Goal: Information Seeking & Learning: Learn about a topic

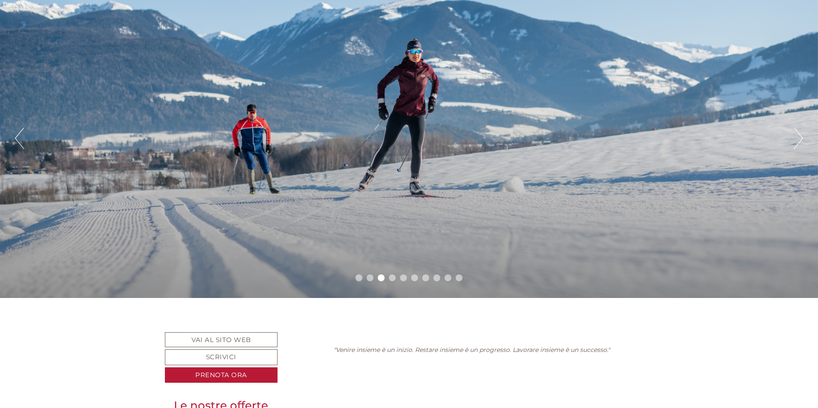
scroll to position [257, 0]
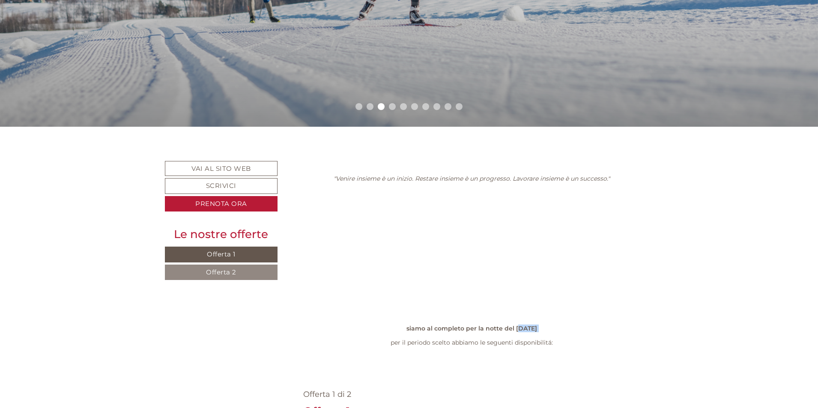
drag, startPoint x: 440, startPoint y: 219, endPoint x: 517, endPoint y: 218, distance: 76.7
click at [517, 325] on p "siamo al completo per la notte del [DATE] per il periodo scelto abbiamo le segu…" at bounding box center [472, 335] width 338 height 21
drag, startPoint x: 461, startPoint y: 217, endPoint x: 545, endPoint y: 212, distance: 83.7
click at [545, 325] on p "siamo al completo per la notte del [DATE] per il periodo scelto abbiamo le segu…" at bounding box center [472, 335] width 338 height 21
drag, startPoint x: 469, startPoint y: 234, endPoint x: 535, endPoint y: 232, distance: 65.6
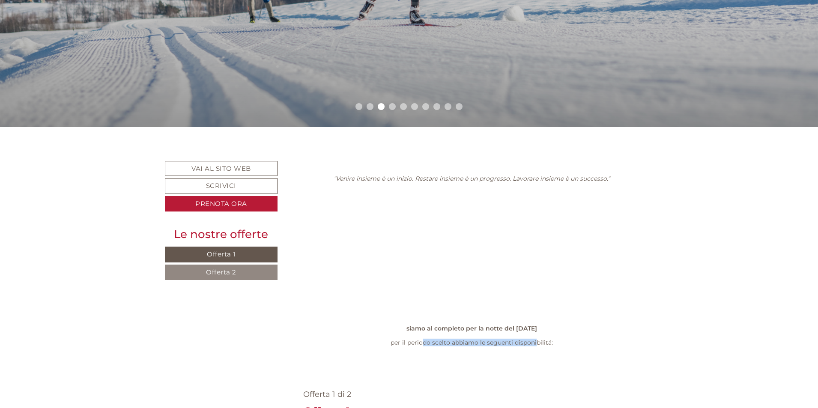
click at [535, 232] on div ""Venire insieme è un inizio. Restare insieme è un progresso. Lavorare insieme è…" at bounding box center [471, 262] width 363 height 203
click at [453, 233] on div ""Venire insieme è un inizio. Restare insieme è un progresso. Lavorare insieme è…" at bounding box center [471, 262] width 363 height 203
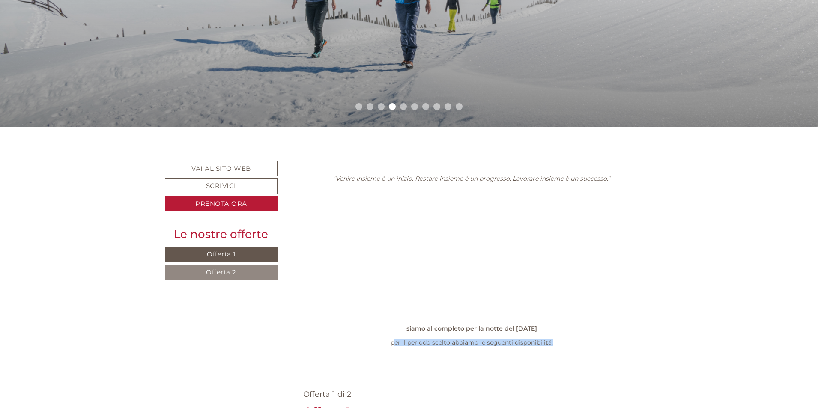
click at [485, 325] on p "siamo al completo per la notte del [DATE] per il periodo scelto abbiamo le segu…" at bounding box center [472, 335] width 338 height 21
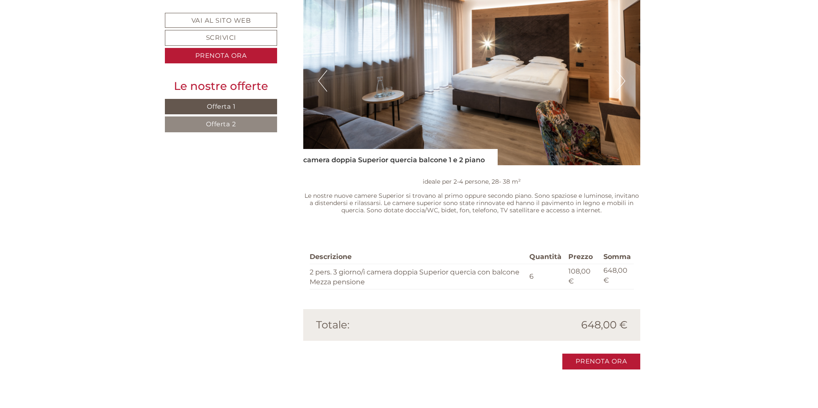
scroll to position [1413, 0]
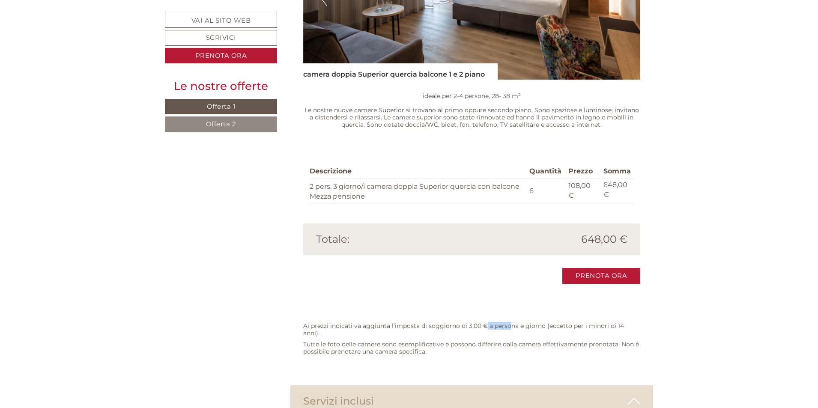
click at [511, 323] on p "Ai prezzi indicati va aggiunta l’imposta di soggiorno di 3,00 € a persona e gio…" at bounding box center [472, 330] width 338 height 15
click at [521, 385] on div "Servizi inclusi" at bounding box center [471, 401] width 363 height 32
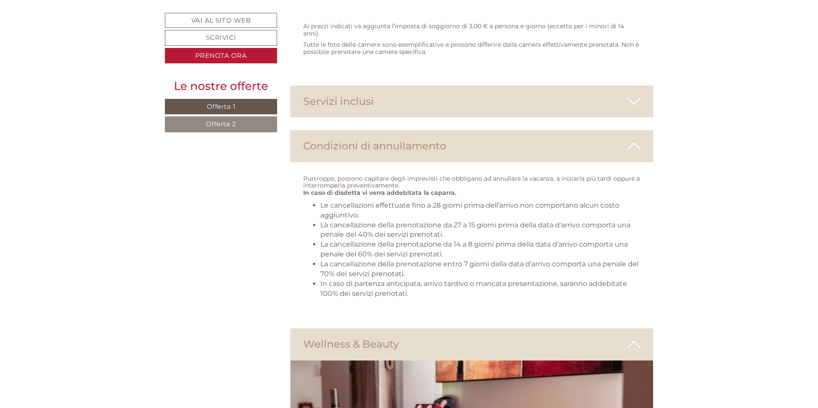
click at [445, 329] on div "Wellness & Beauty" at bounding box center [471, 345] width 363 height 32
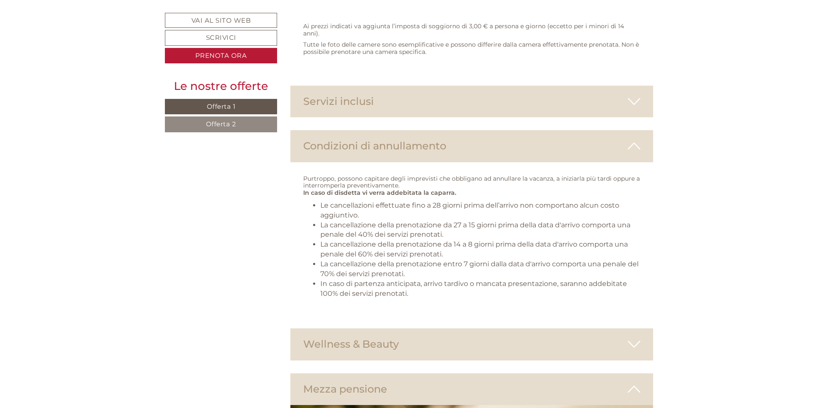
scroll to position [1970, 0]
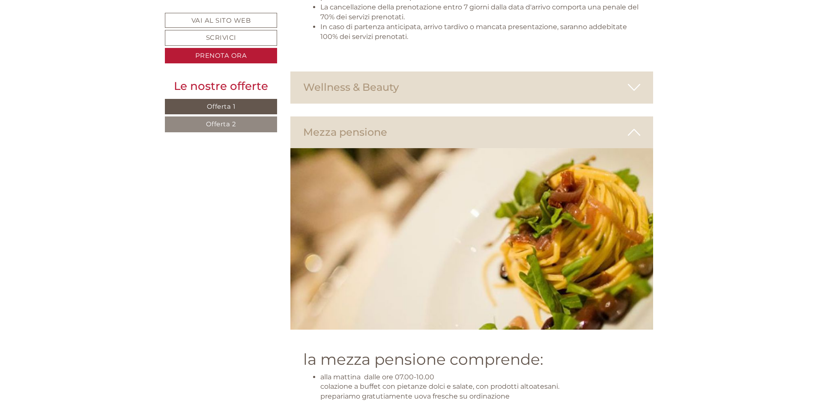
click at [494, 117] on div "Mezza pensione" at bounding box center [471, 133] width 363 height 32
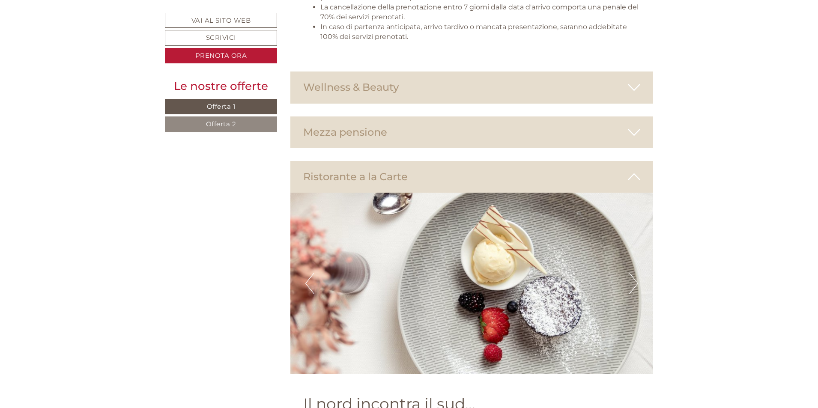
click at [494, 161] on div "Ristorante a la Carte" at bounding box center [471, 177] width 363 height 32
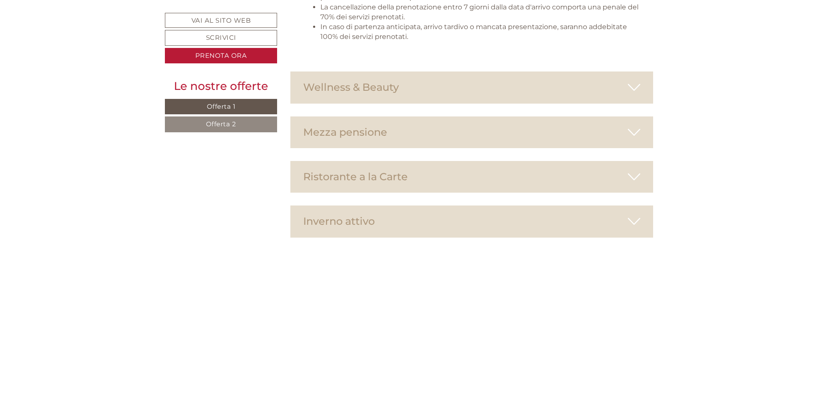
click at [481, 206] on div "Inverno attivo" at bounding box center [471, 222] width 363 height 32
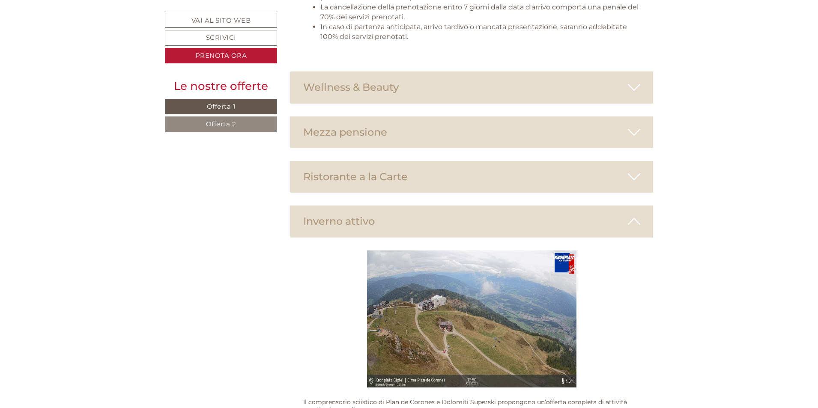
click at [481, 206] on div "Inverno attivo" at bounding box center [471, 222] width 363 height 32
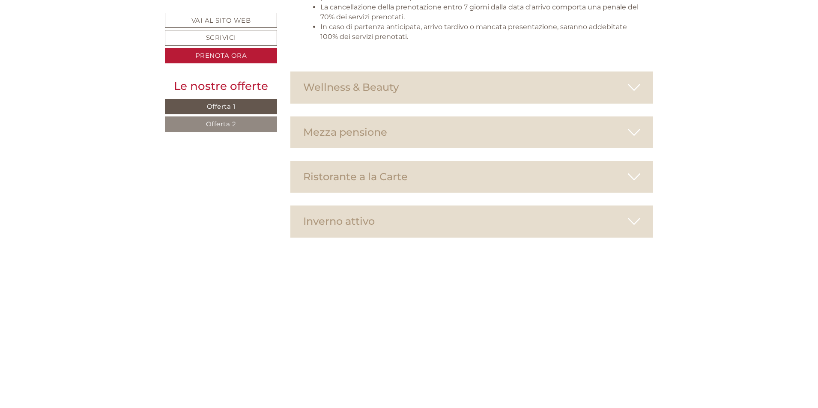
click at [233, 124] on span "Offerta 2" at bounding box center [221, 124] width 30 height 8
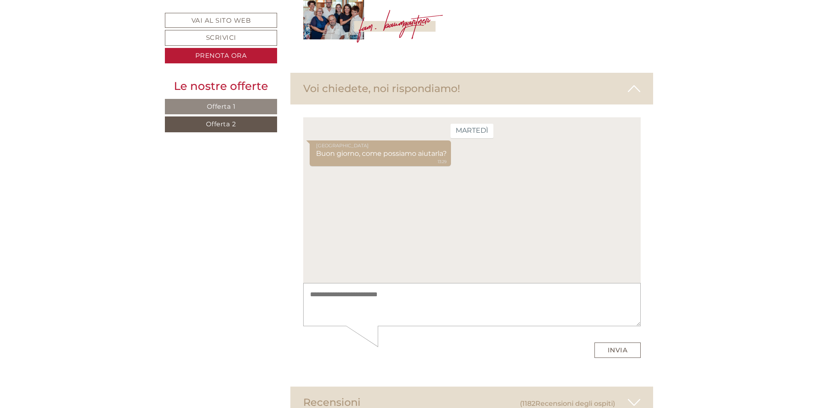
scroll to position [2361, 0]
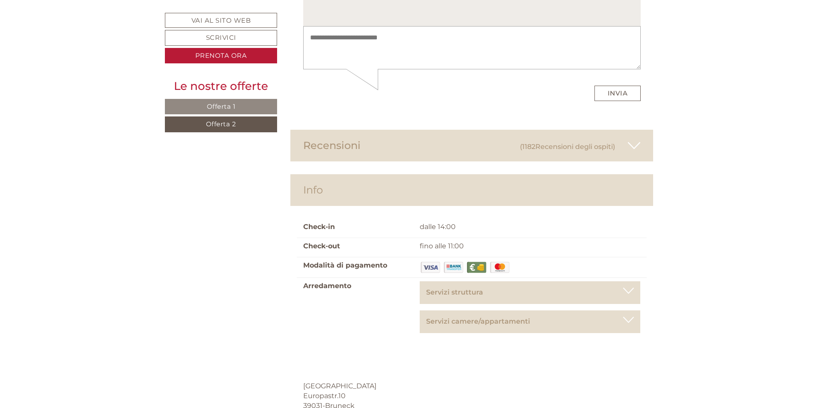
click at [639, 138] on icon at bounding box center [634, 145] width 12 height 15
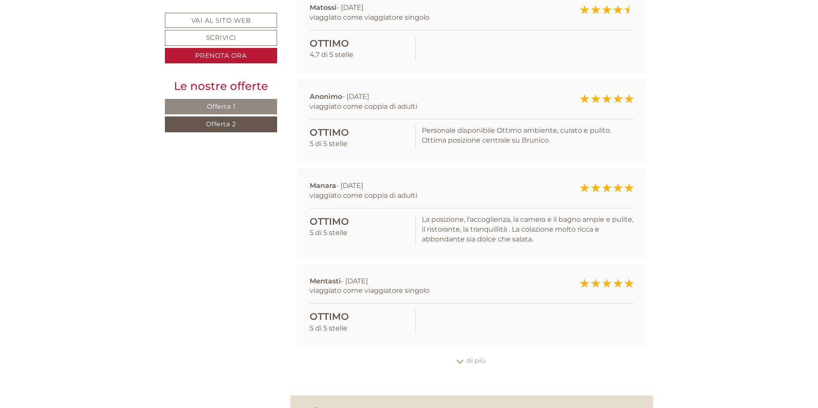
click at [472, 353] on div "di più" at bounding box center [471, 361] width 363 height 17
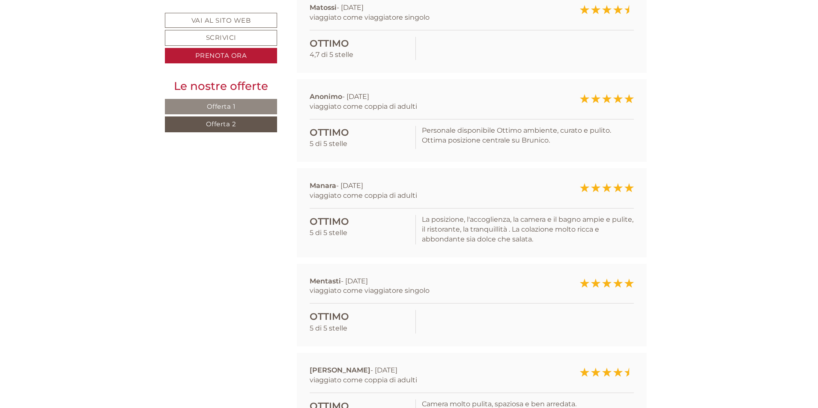
scroll to position [2875, 0]
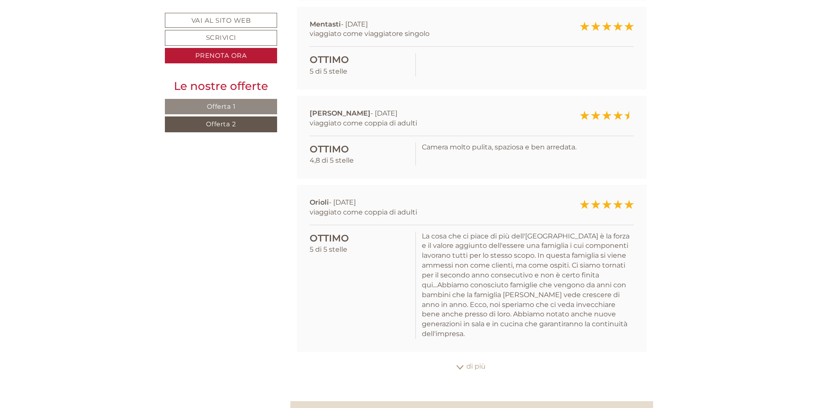
click at [477, 359] on div "di più" at bounding box center [471, 367] width 363 height 17
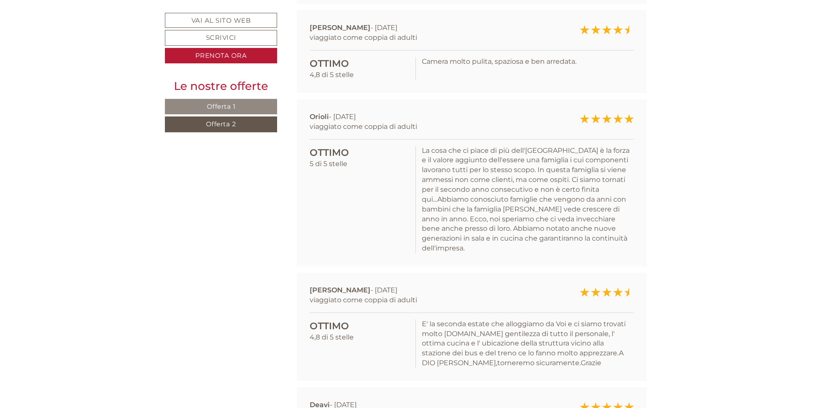
scroll to position [3132, 0]
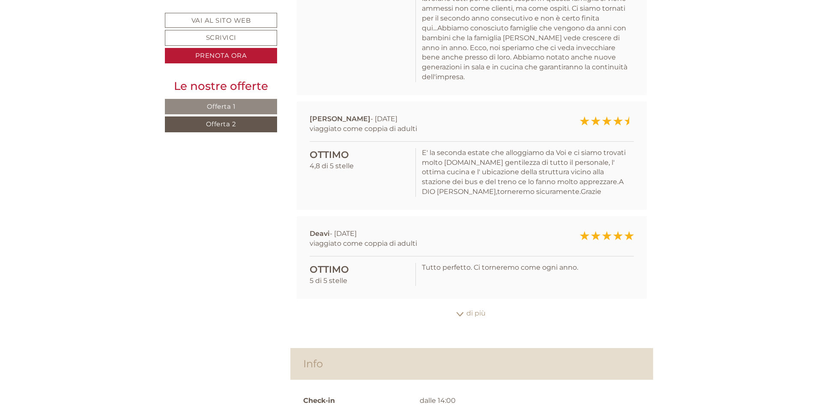
click at [477, 305] on div "di più" at bounding box center [471, 313] width 363 height 17
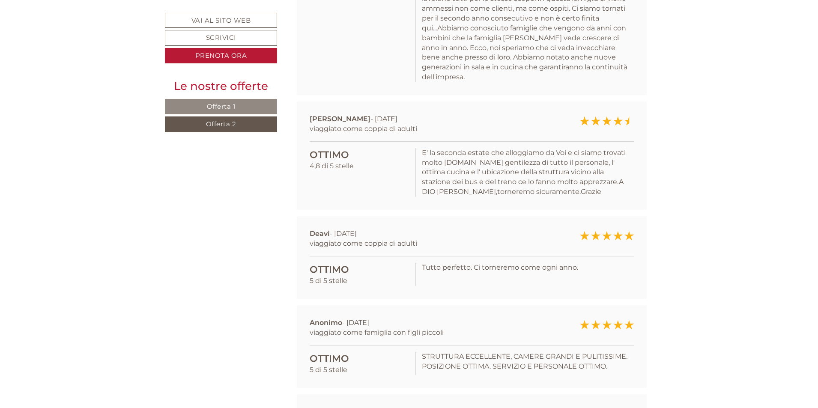
scroll to position [3261, 0]
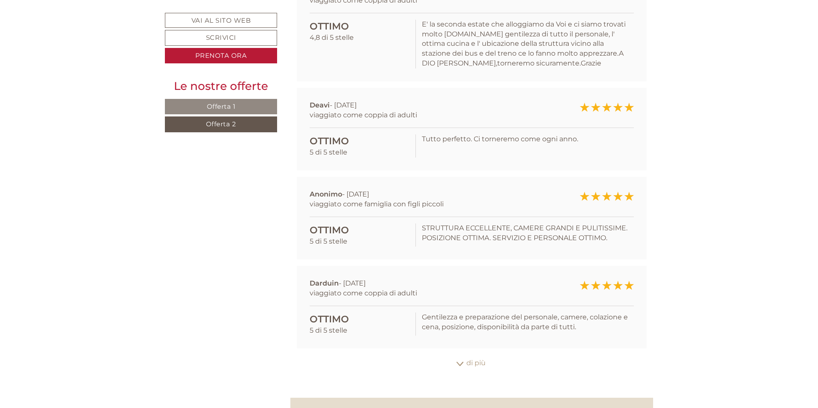
click at [479, 355] on div "di più" at bounding box center [471, 363] width 363 height 17
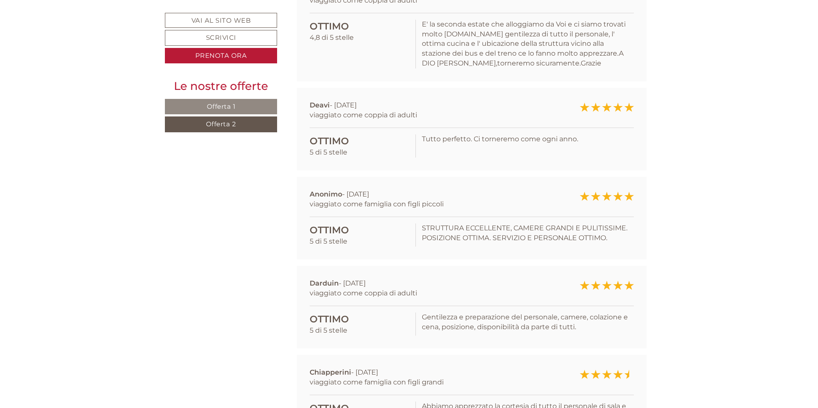
scroll to position [3561, 0]
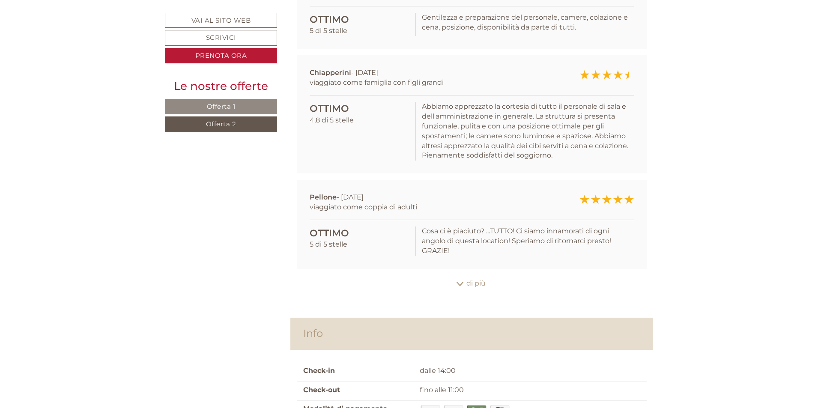
click at [478, 275] on div "di più" at bounding box center [471, 283] width 363 height 17
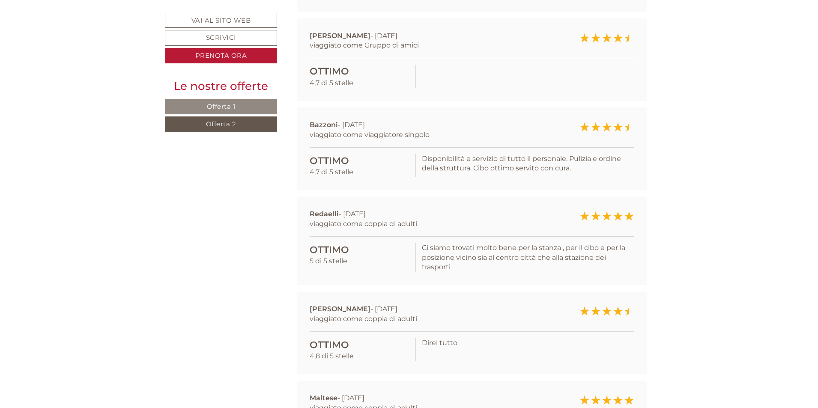
scroll to position [4075, 0]
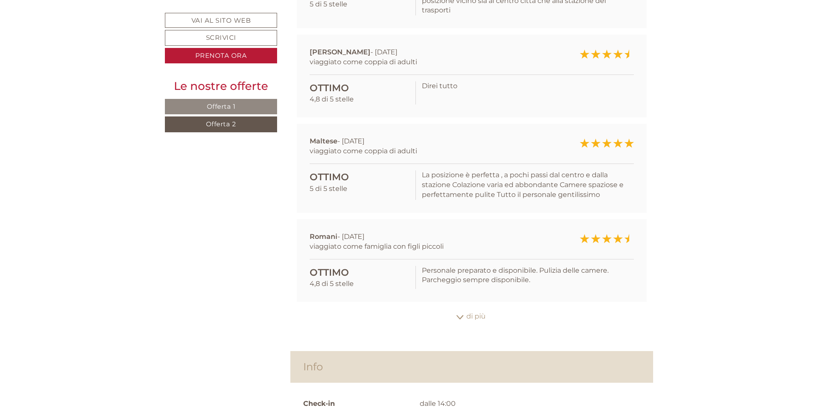
click at [467, 308] on div "di più" at bounding box center [471, 316] width 363 height 17
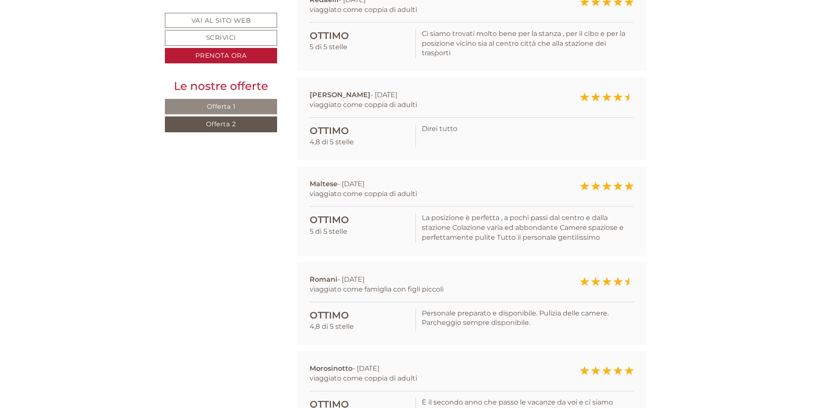
scroll to position [4246, 0]
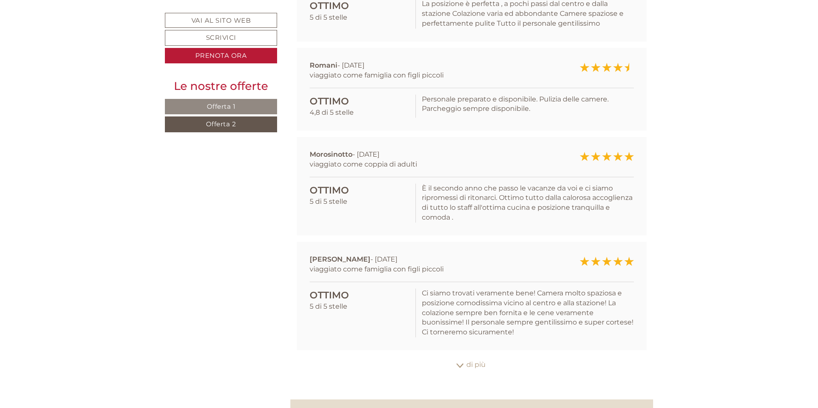
click at [476, 357] on div "di più" at bounding box center [471, 365] width 363 height 17
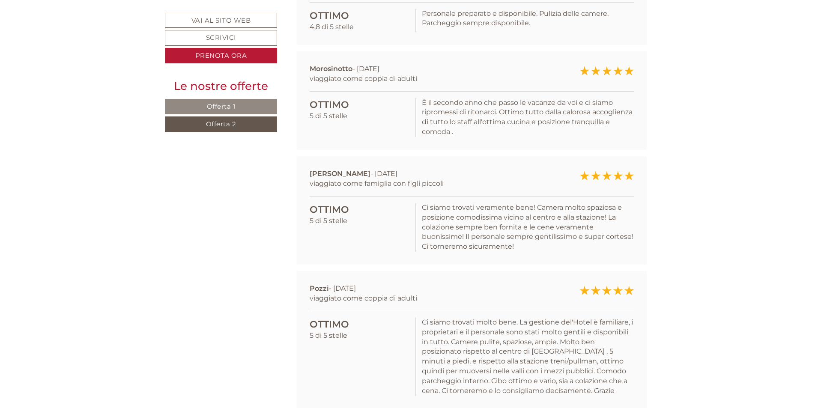
scroll to position [4374, 0]
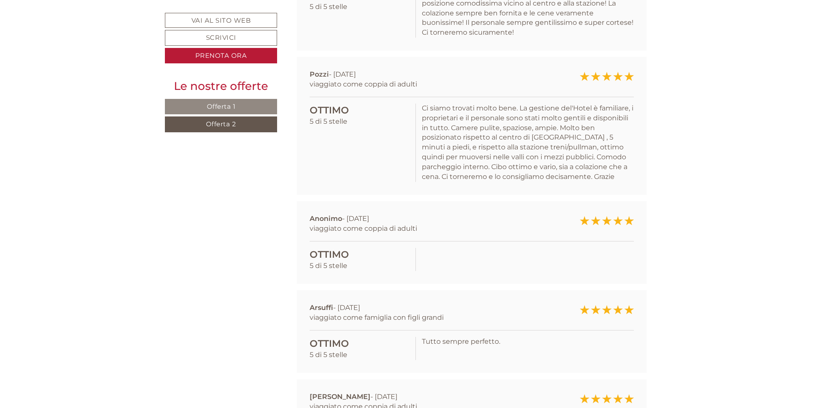
scroll to position [4631, 0]
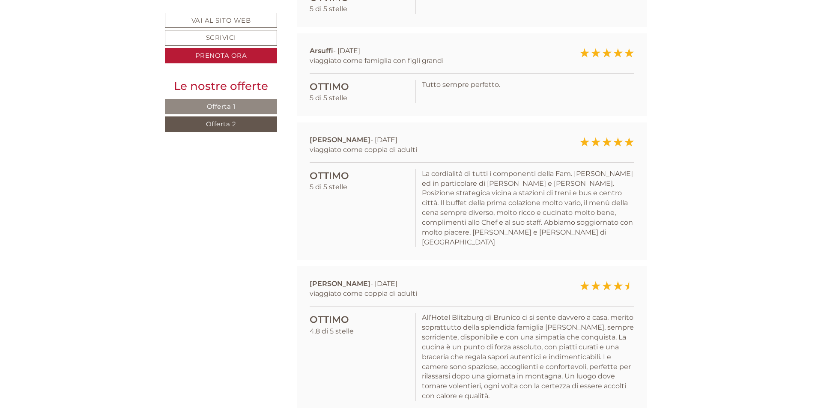
scroll to position [4974, 0]
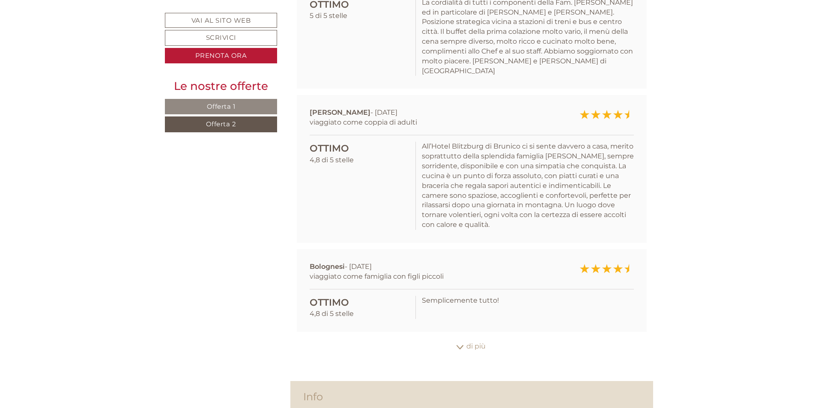
click at [480, 338] on div "di più" at bounding box center [471, 346] width 363 height 17
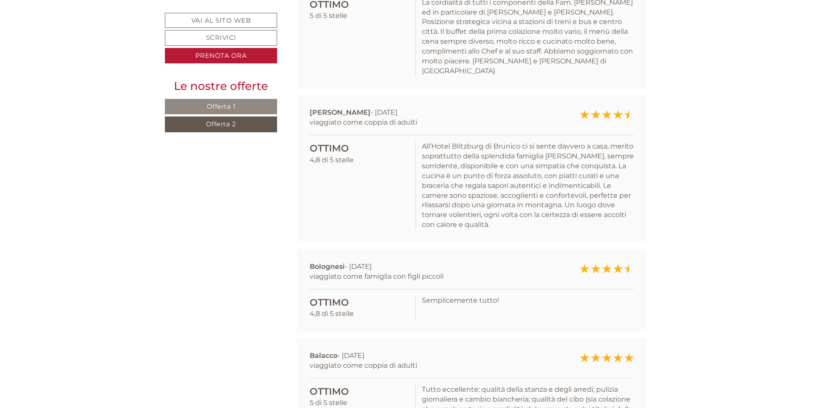
scroll to position [5103, 0]
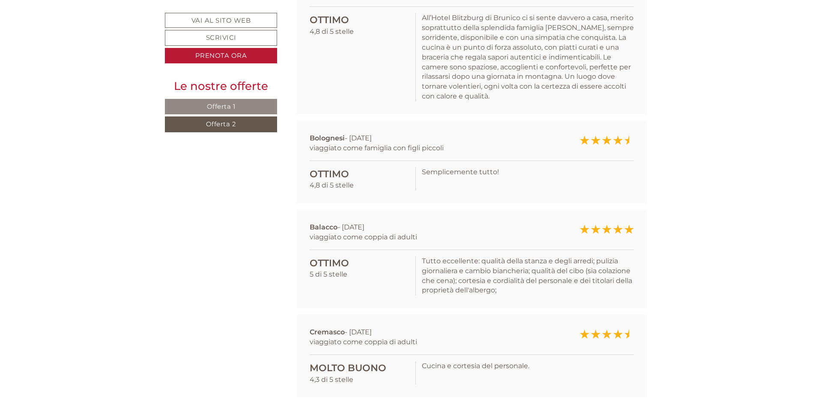
click at [476, 404] on div "di più" at bounding box center [471, 412] width 363 height 17
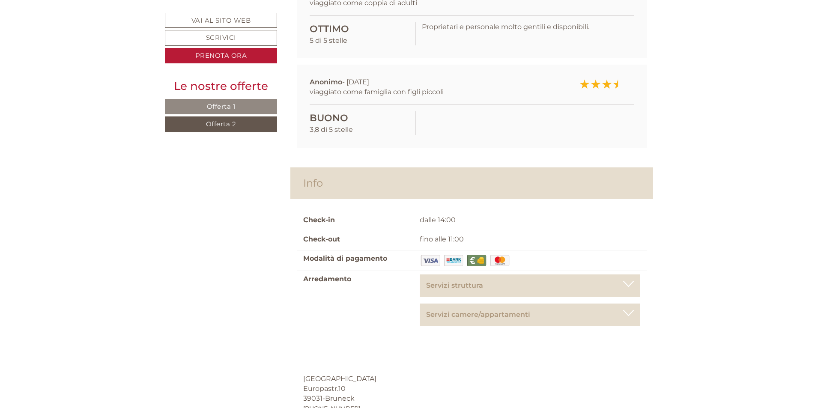
scroll to position [5647, 0]
